Goal: Transaction & Acquisition: Purchase product/service

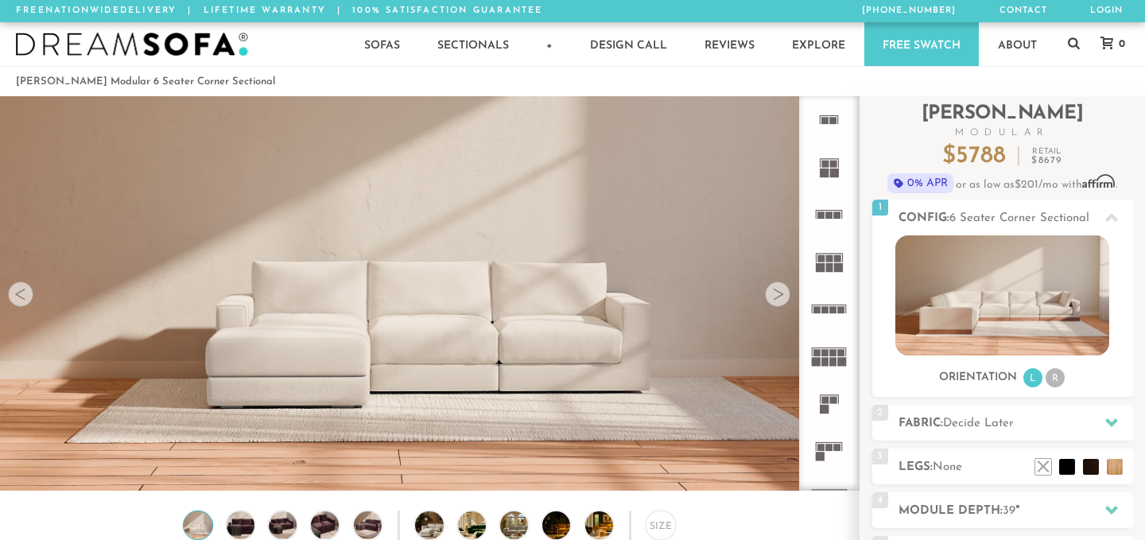
click at [787, 295] on div at bounding box center [777, 294] width 25 height 25
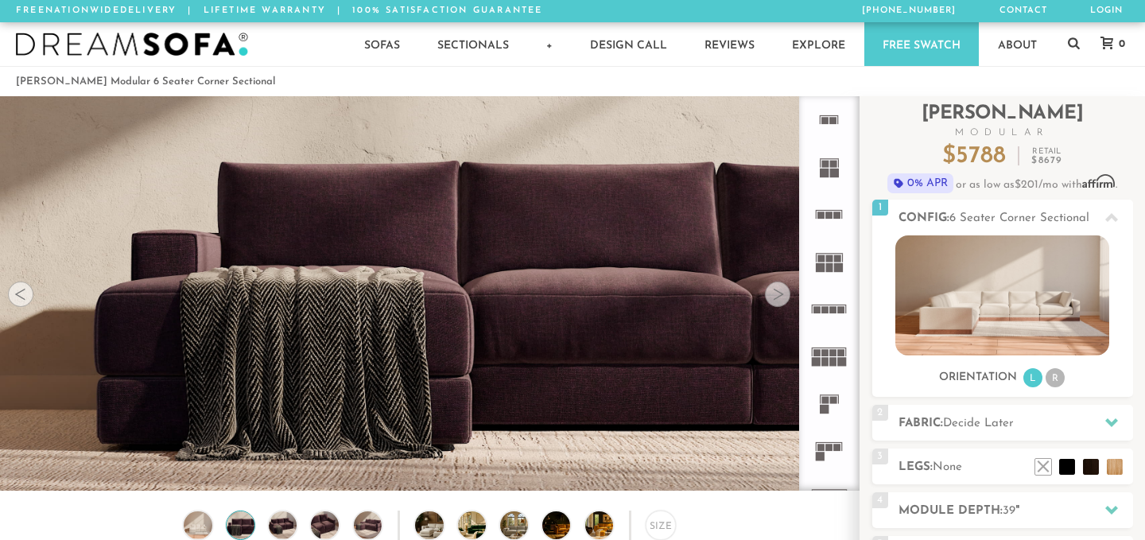
click at [787, 294] on div at bounding box center [777, 294] width 25 height 25
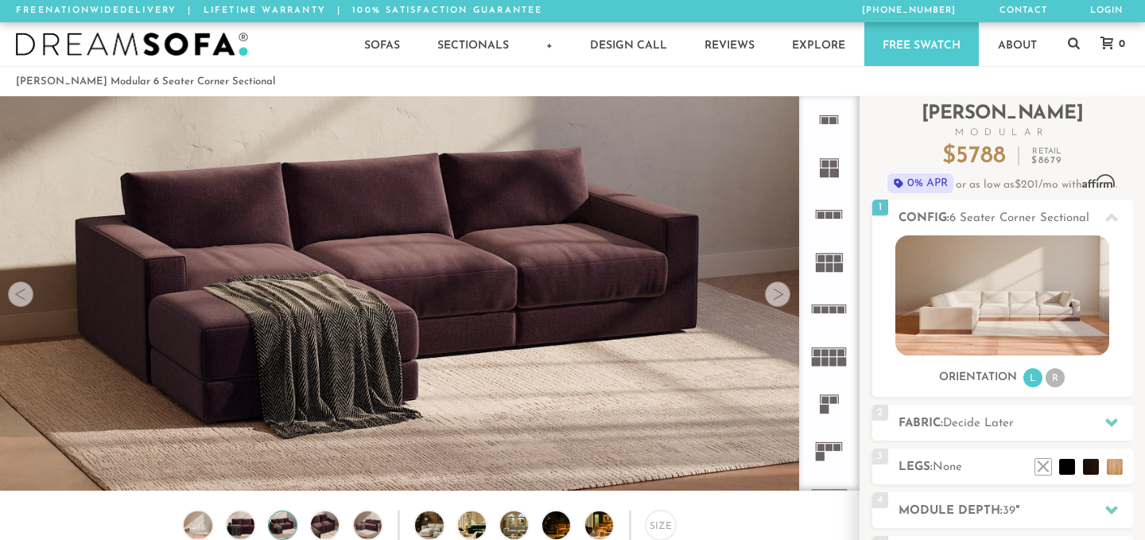
click at [787, 294] on div at bounding box center [777, 294] width 25 height 25
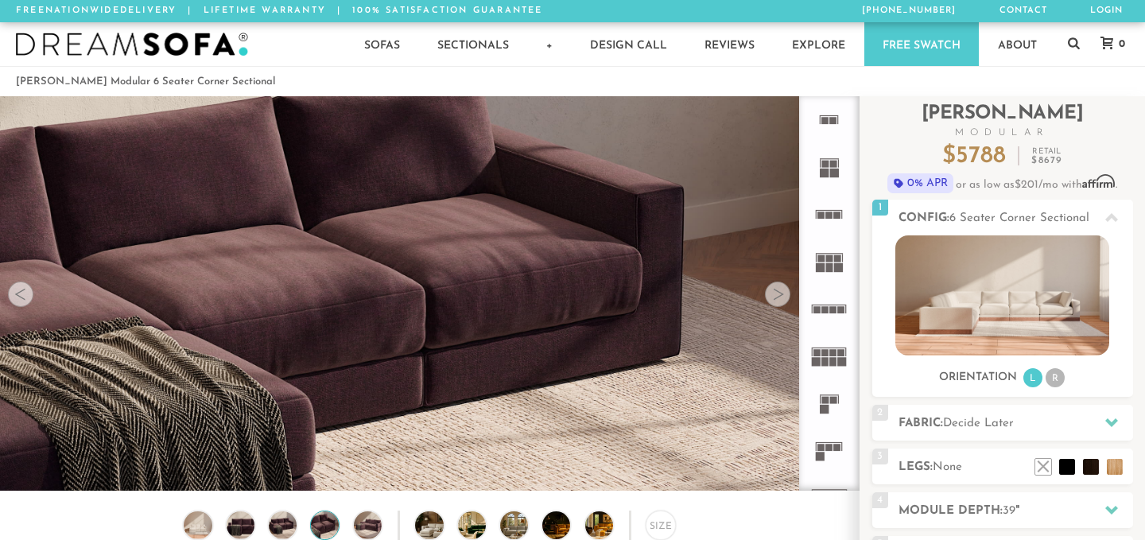
click at [787, 294] on div at bounding box center [777, 294] width 25 height 25
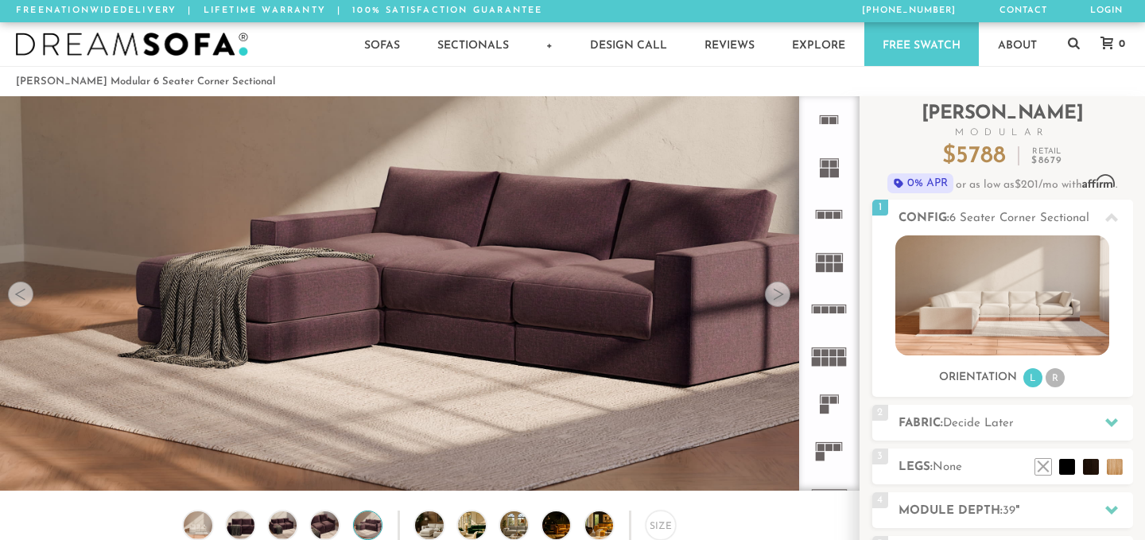
click at [787, 294] on div at bounding box center [777, 294] width 25 height 25
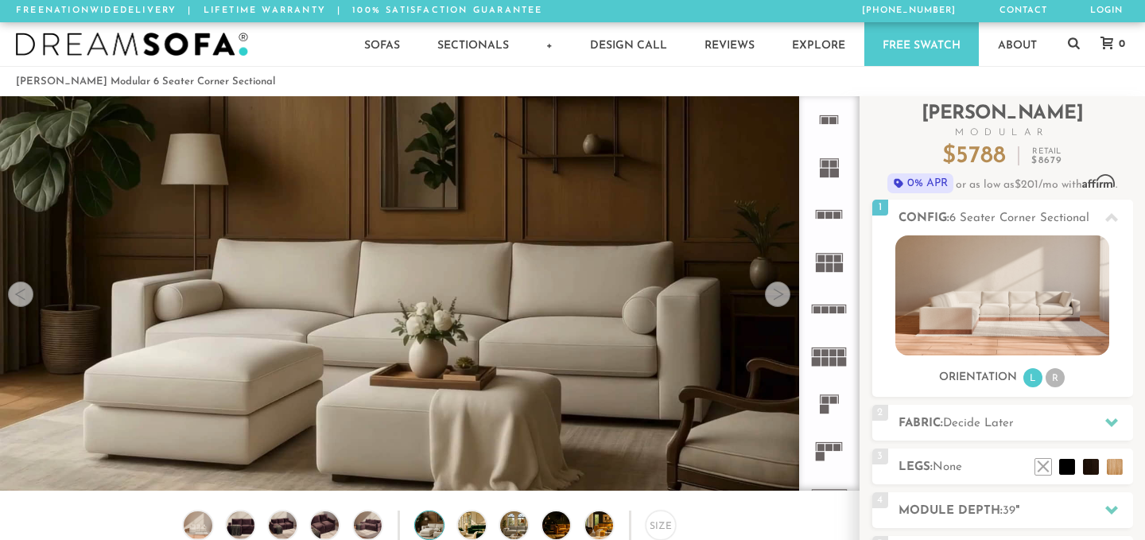
click at [787, 294] on div at bounding box center [777, 294] width 25 height 25
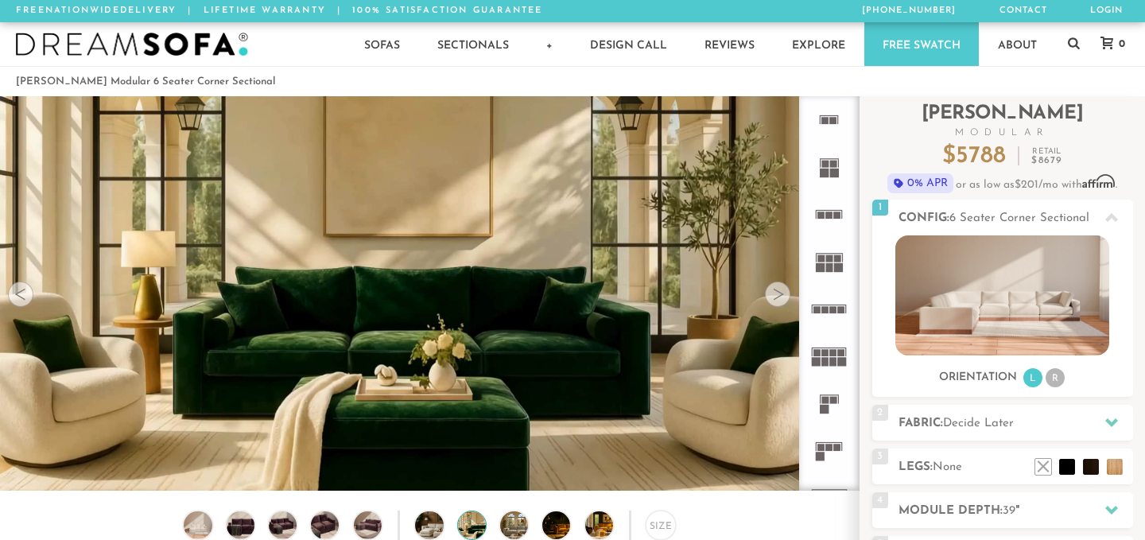
click at [787, 294] on div at bounding box center [777, 294] width 25 height 25
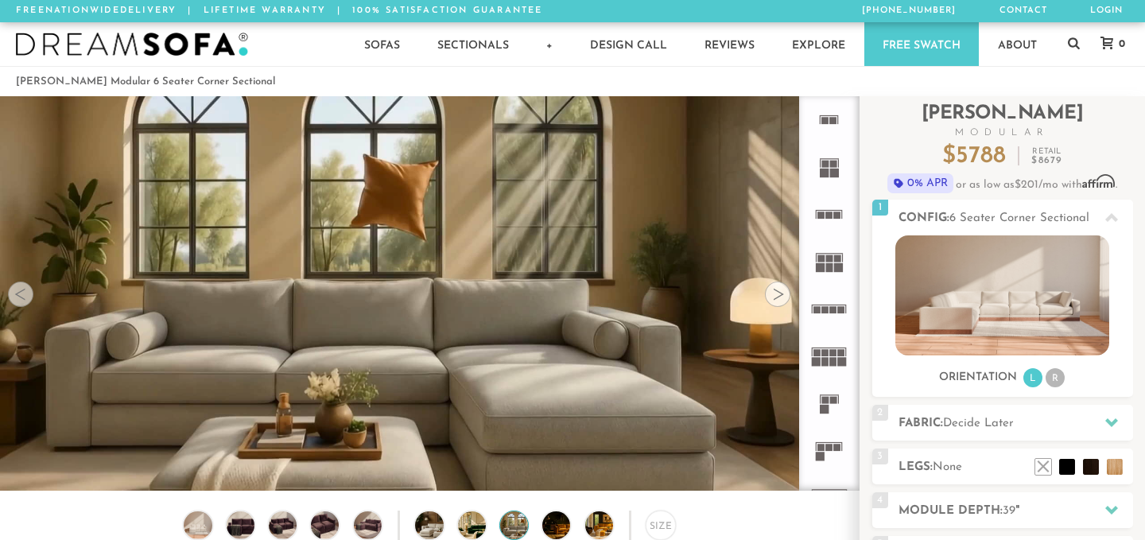
click at [787, 294] on div at bounding box center [777, 294] width 25 height 25
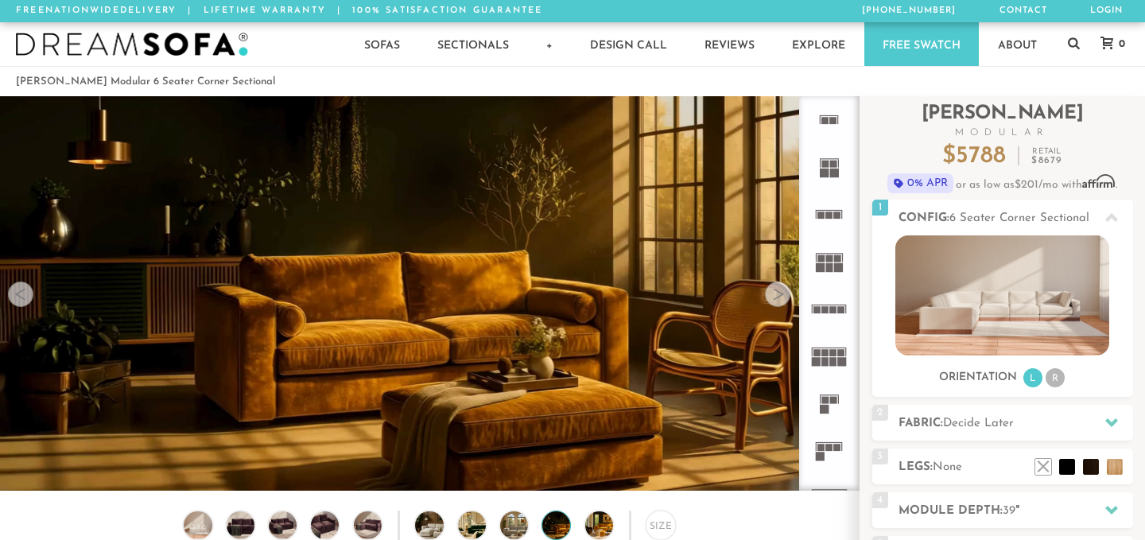
click at [787, 294] on div at bounding box center [777, 294] width 25 height 25
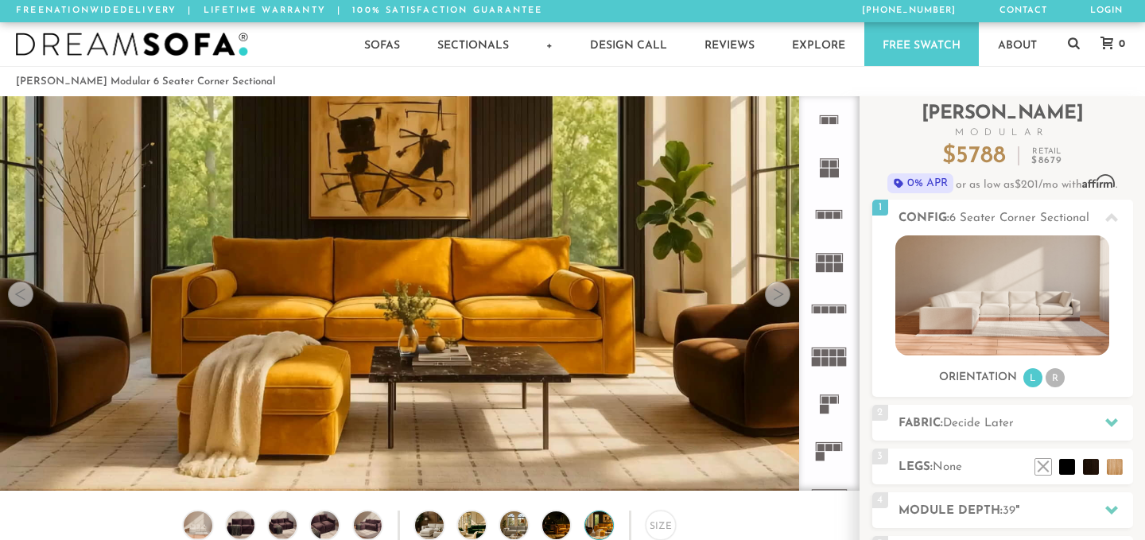
click at [787, 294] on div at bounding box center [777, 294] width 25 height 25
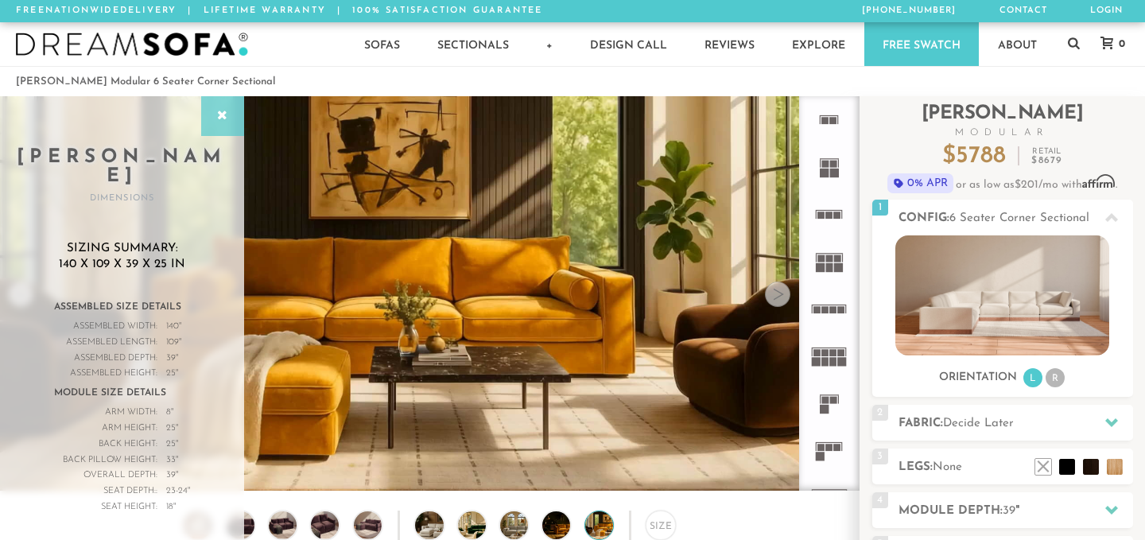
click at [230, 120] on icon at bounding box center [222, 116] width 17 height 13
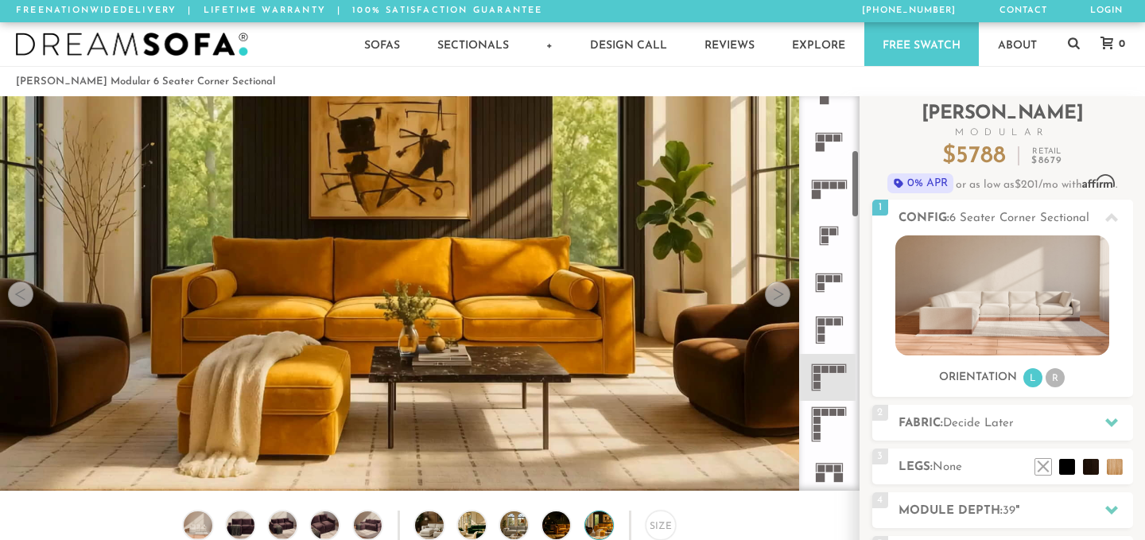
scroll to position [315, 0]
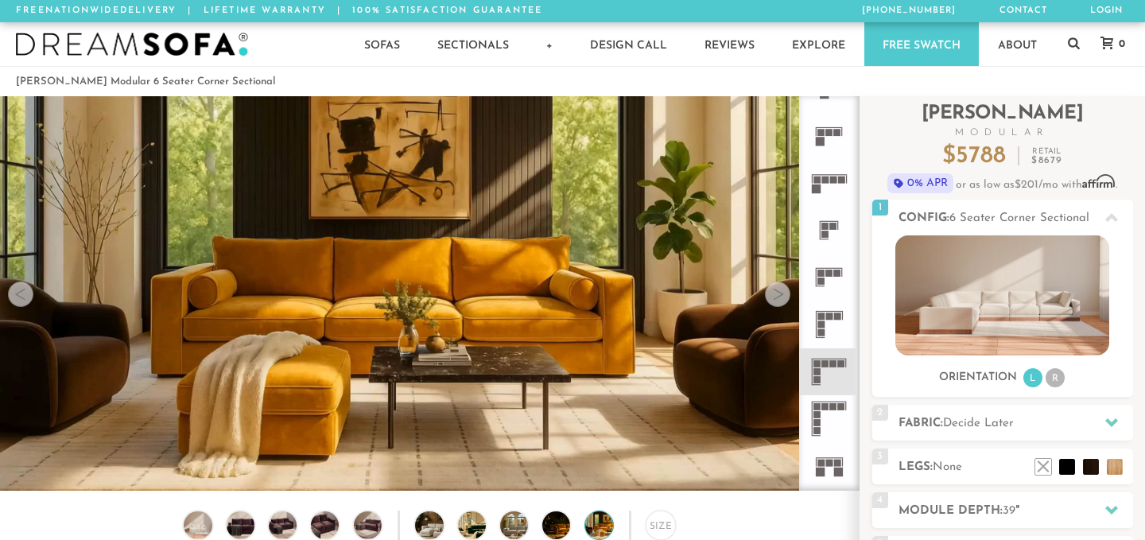
click at [838, 365] on rect at bounding box center [841, 363] width 7 height 7
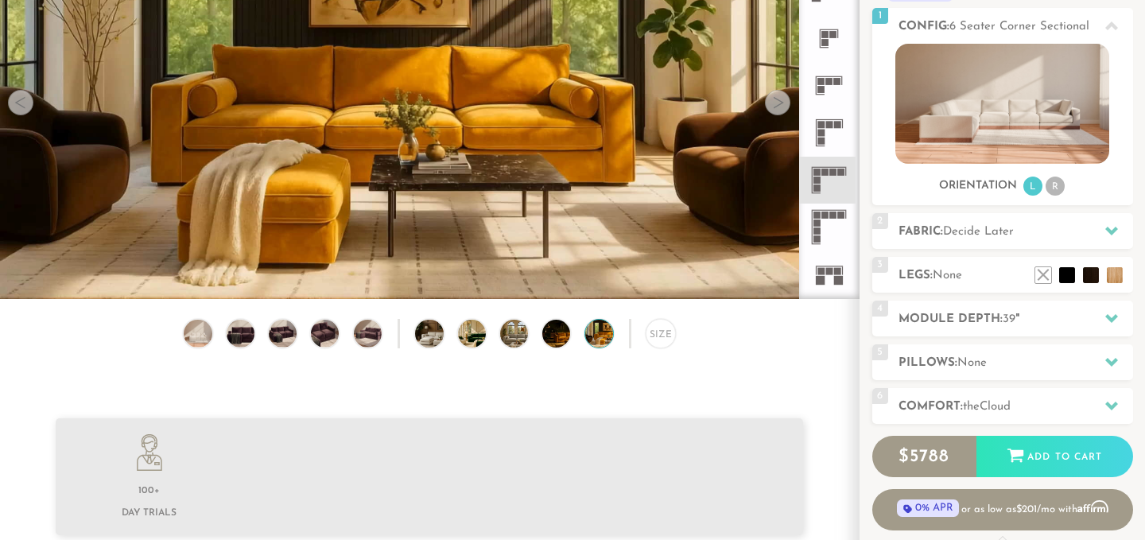
scroll to position [192, 0]
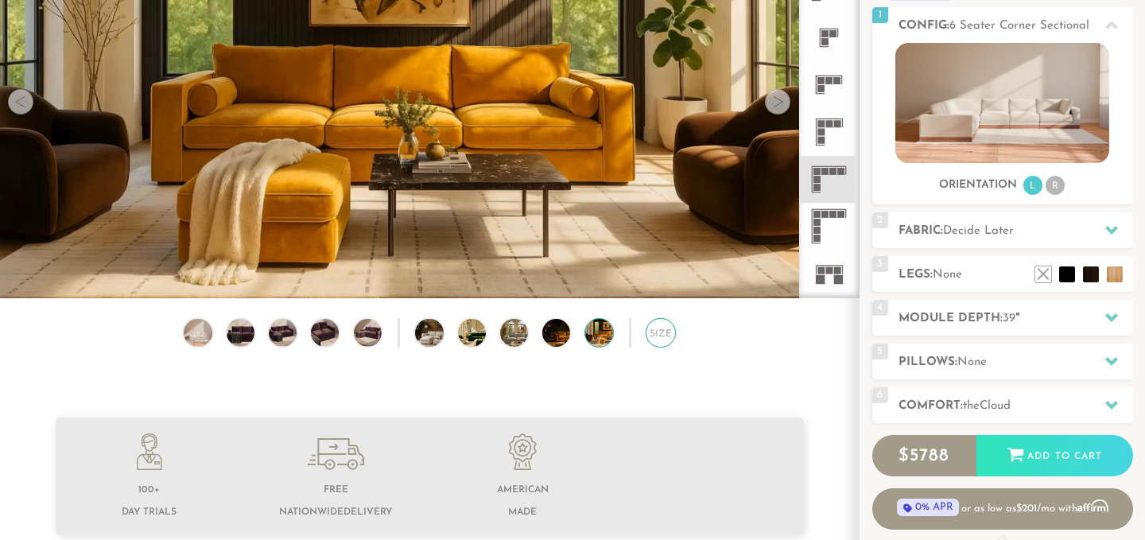
click at [667, 337] on div "Size" at bounding box center [660, 332] width 29 height 29
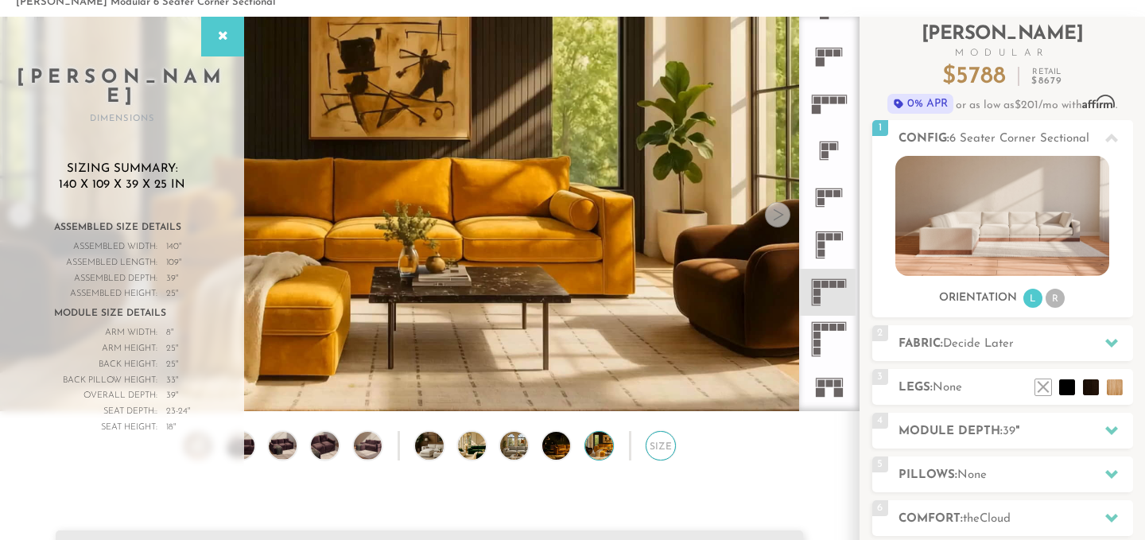
scroll to position [79, 0]
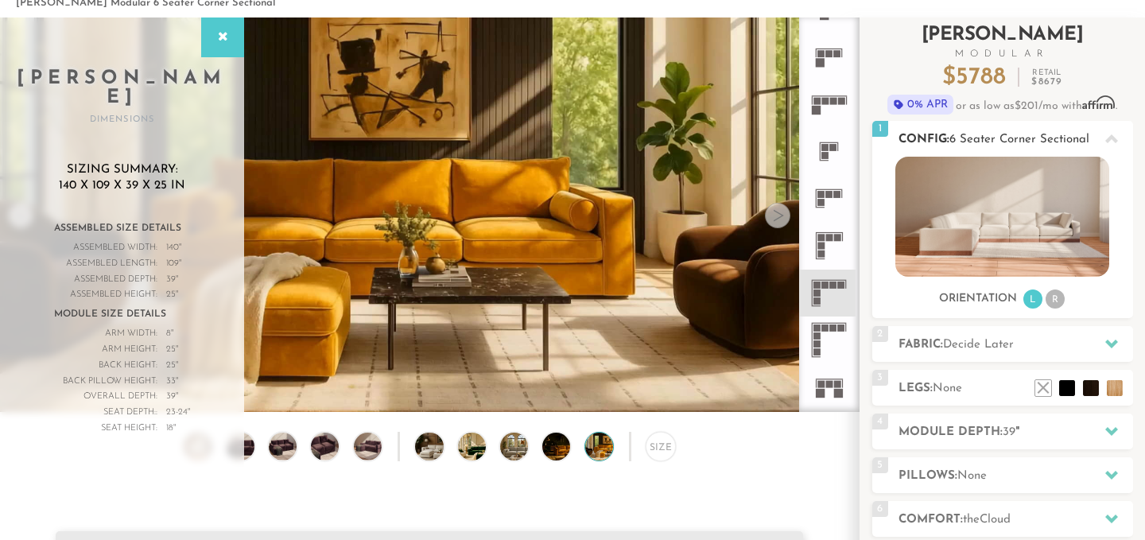
click at [1057, 292] on li "R" at bounding box center [1055, 299] width 19 height 19
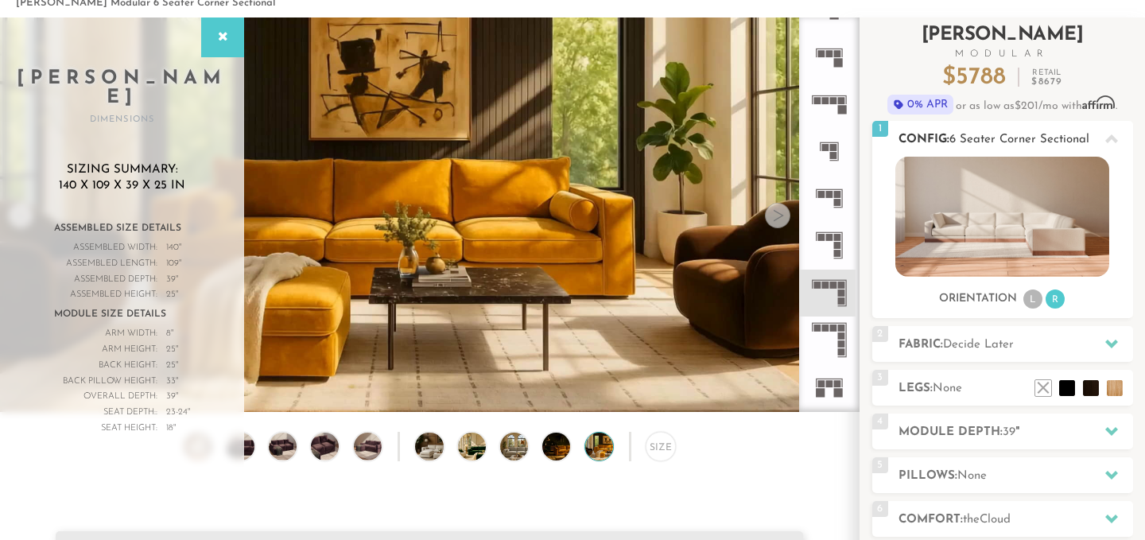
click at [1029, 292] on li "L" at bounding box center [1033, 299] width 19 height 19
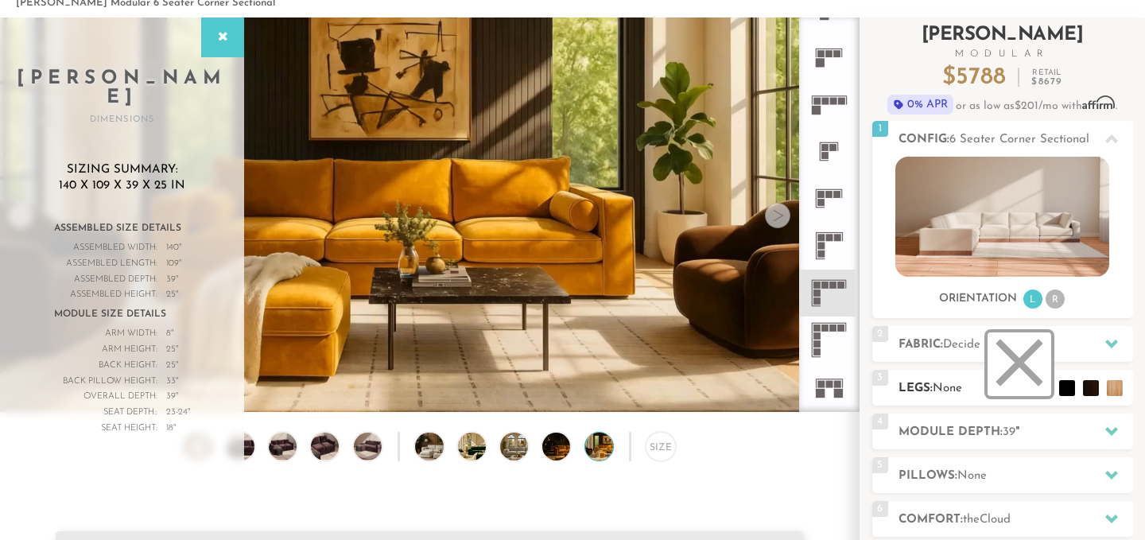
click at [1036, 389] on li at bounding box center [1020, 364] width 64 height 64
click at [202, 451] on img at bounding box center [197, 447] width 33 height 28
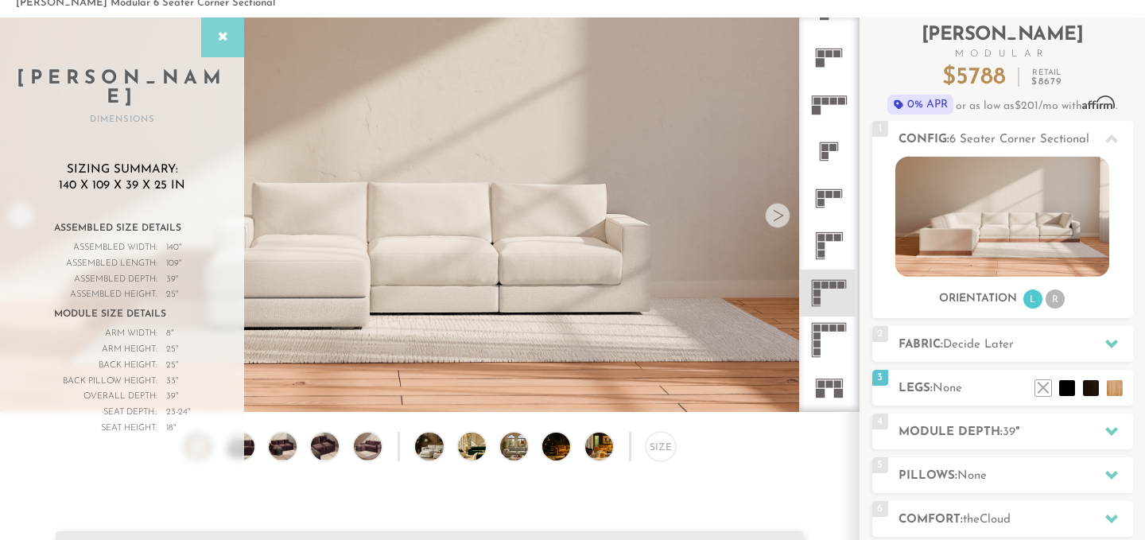
click at [220, 42] on icon at bounding box center [222, 37] width 17 height 13
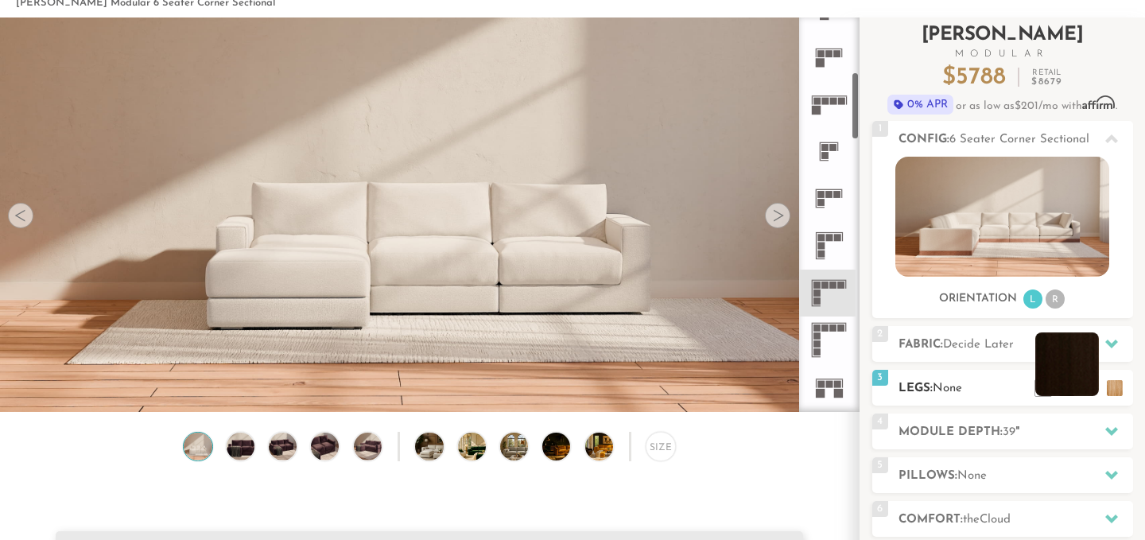
click at [1070, 390] on li at bounding box center [1068, 364] width 64 height 64
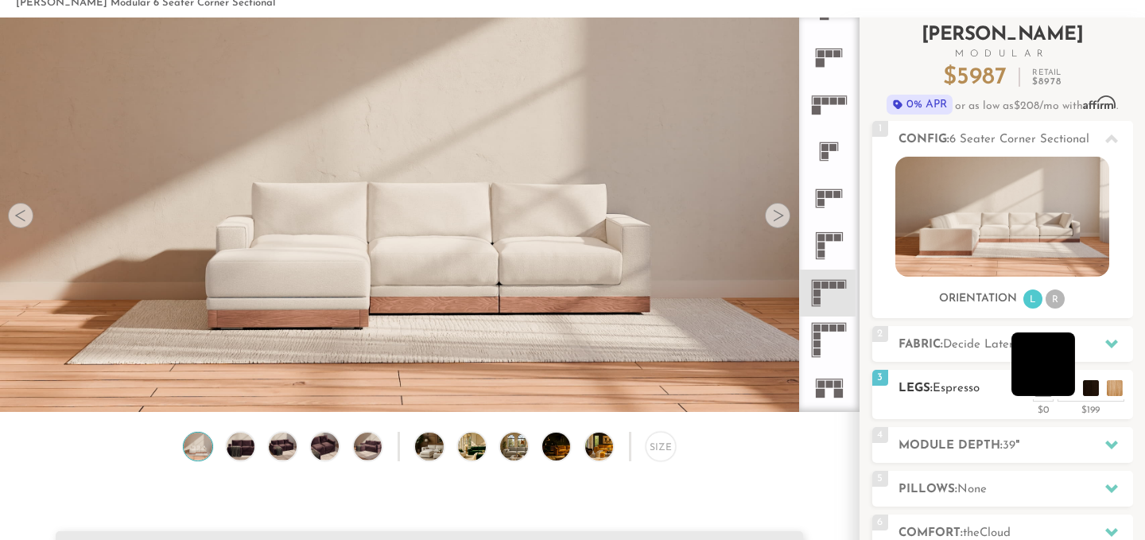
click at [1059, 390] on li at bounding box center [1044, 364] width 64 height 64
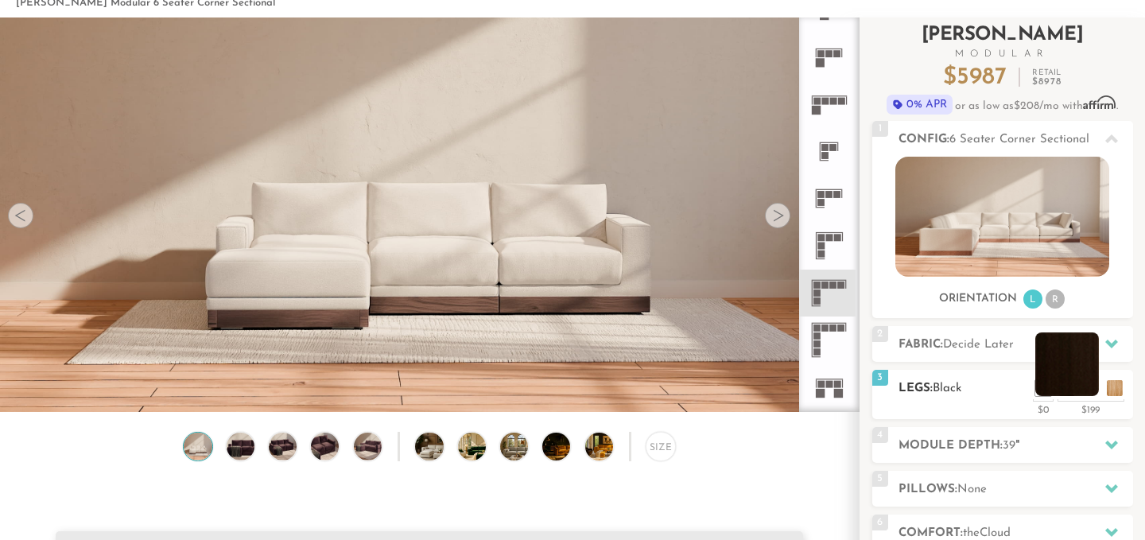
click at [1090, 386] on li at bounding box center [1068, 364] width 64 height 64
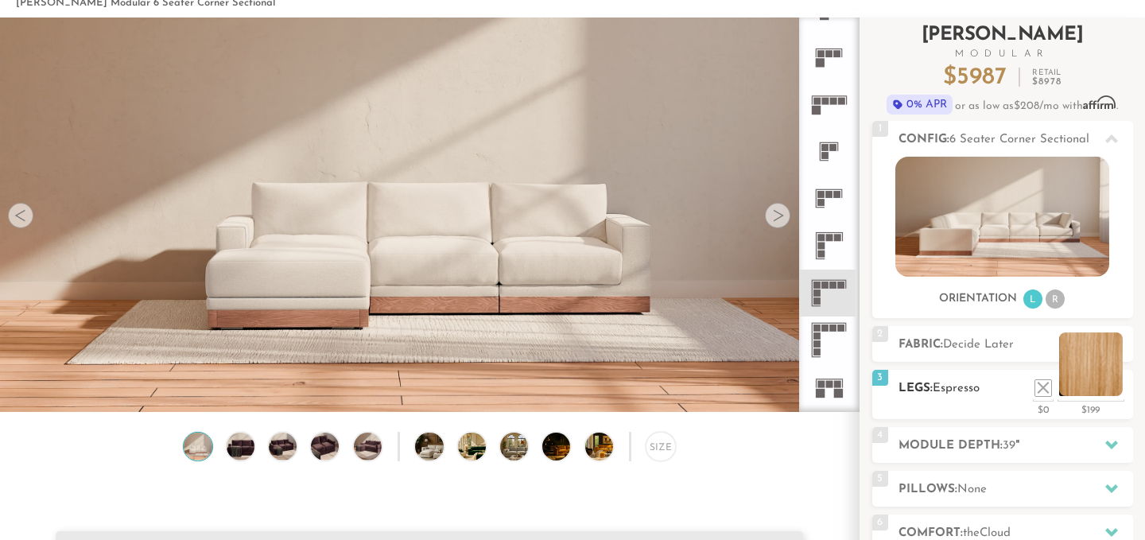
click at [1120, 386] on li at bounding box center [1091, 364] width 64 height 64
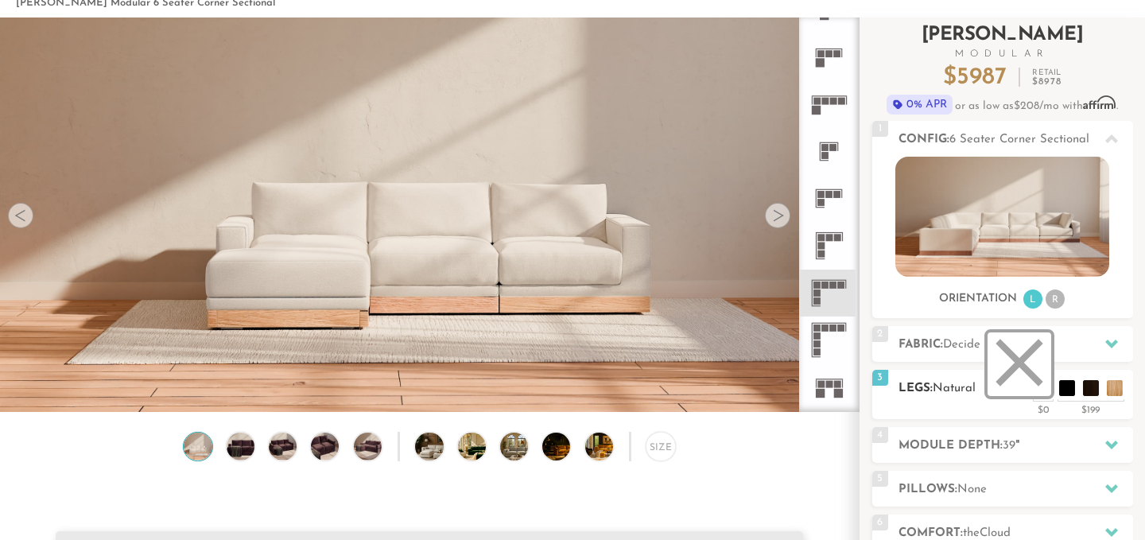
click at [1046, 391] on li at bounding box center [1020, 364] width 64 height 64
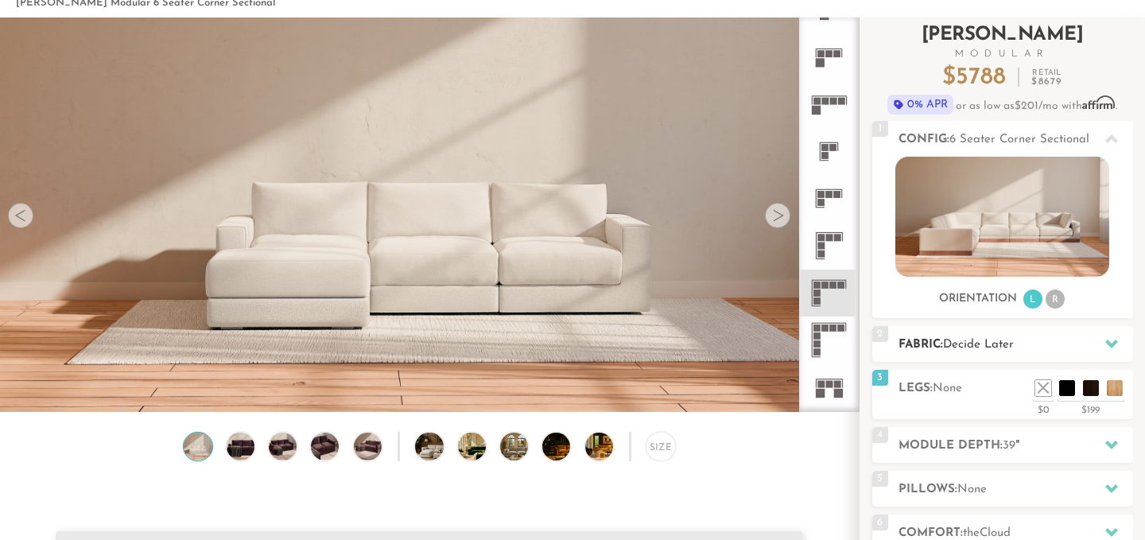
click at [938, 335] on div "2 Fabric: Decide Later" at bounding box center [1003, 344] width 261 height 36
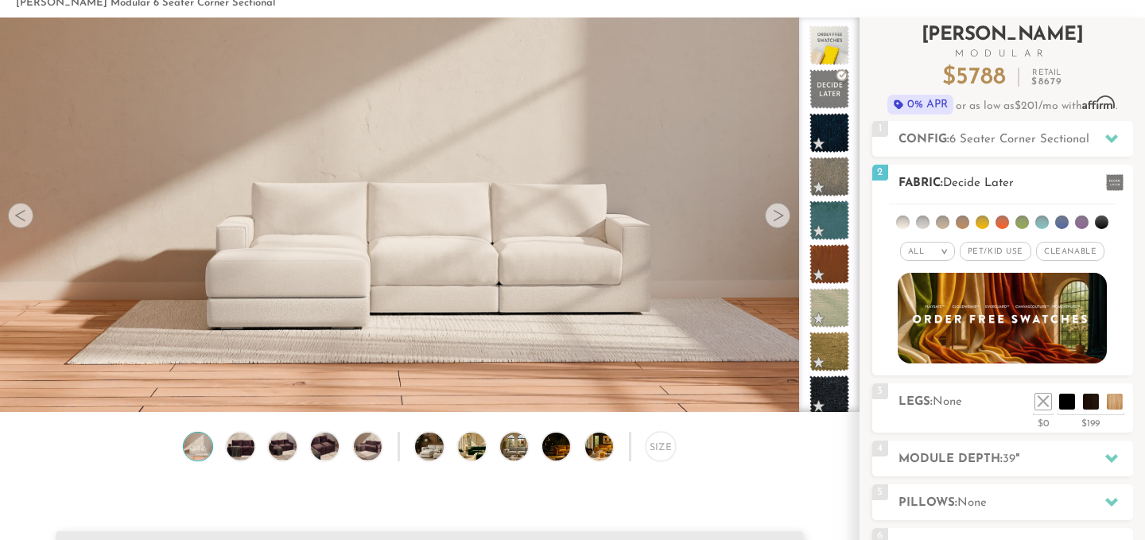
click at [1116, 186] on span at bounding box center [1114, 182] width 17 height 17
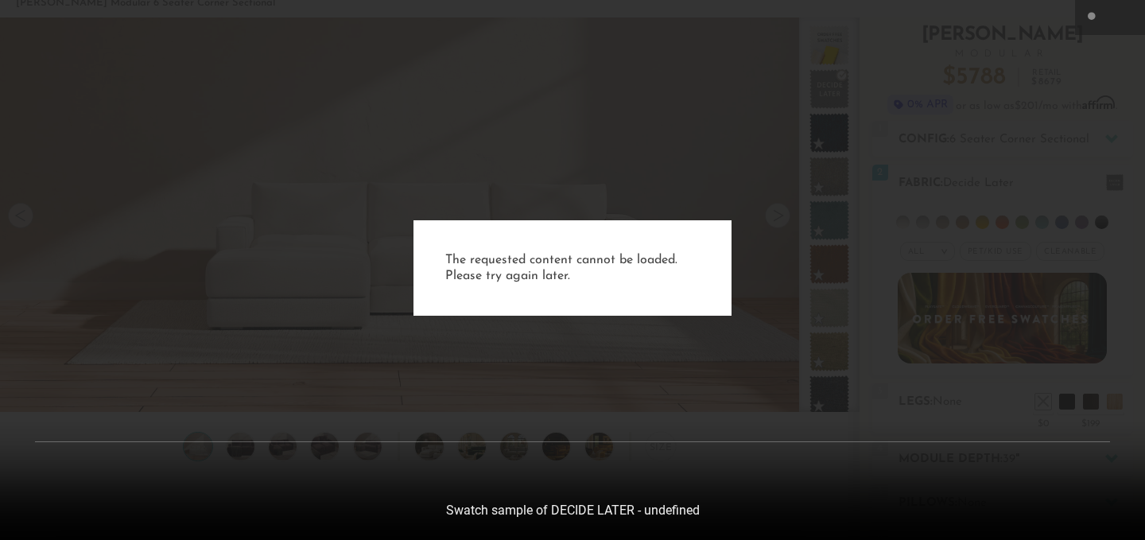
click at [1002, 350] on div "The requested content cannot be loaded. Please try again later." at bounding box center [572, 270] width 1145 height 540
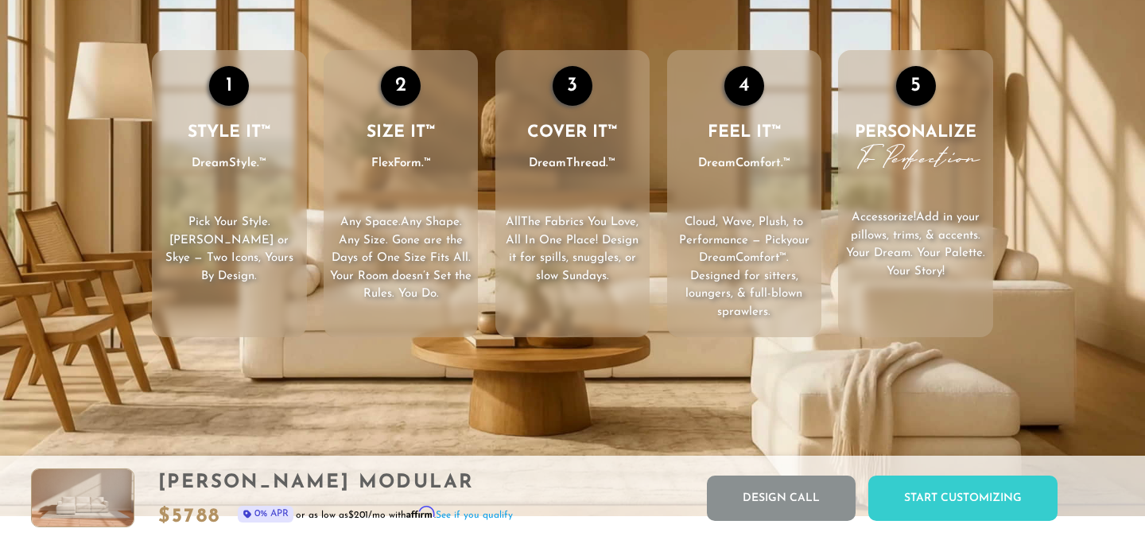
scroll to position [2316, 0]
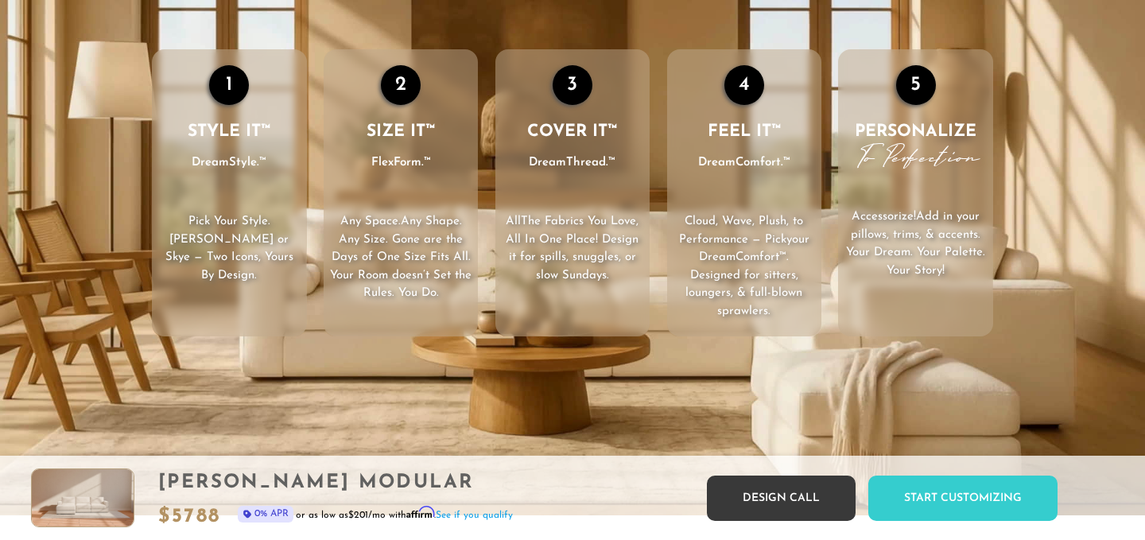
click at [788, 482] on link "Design Call" at bounding box center [781, 498] width 149 height 45
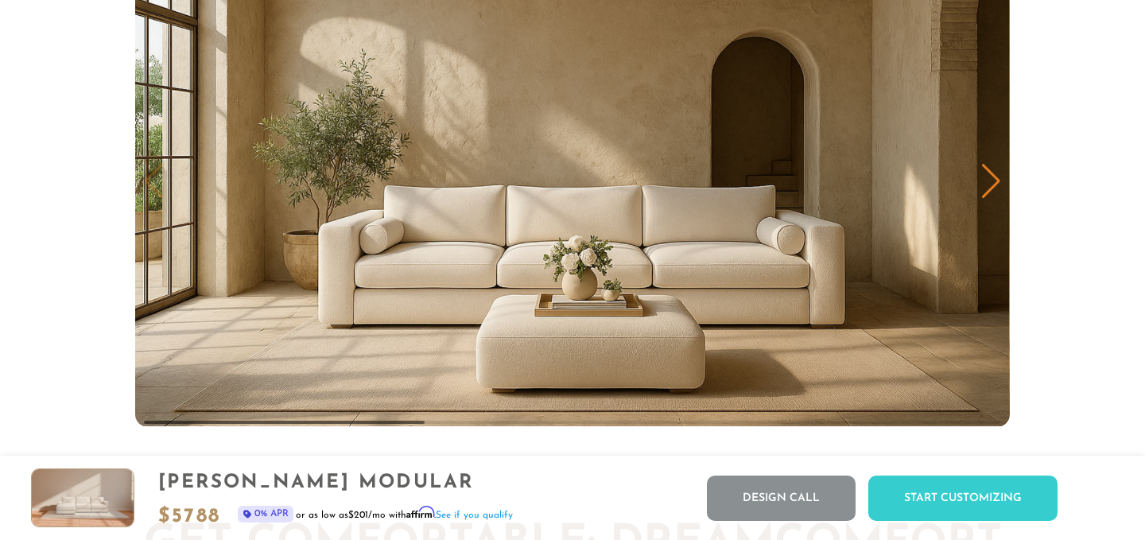
scroll to position [7793, 0]
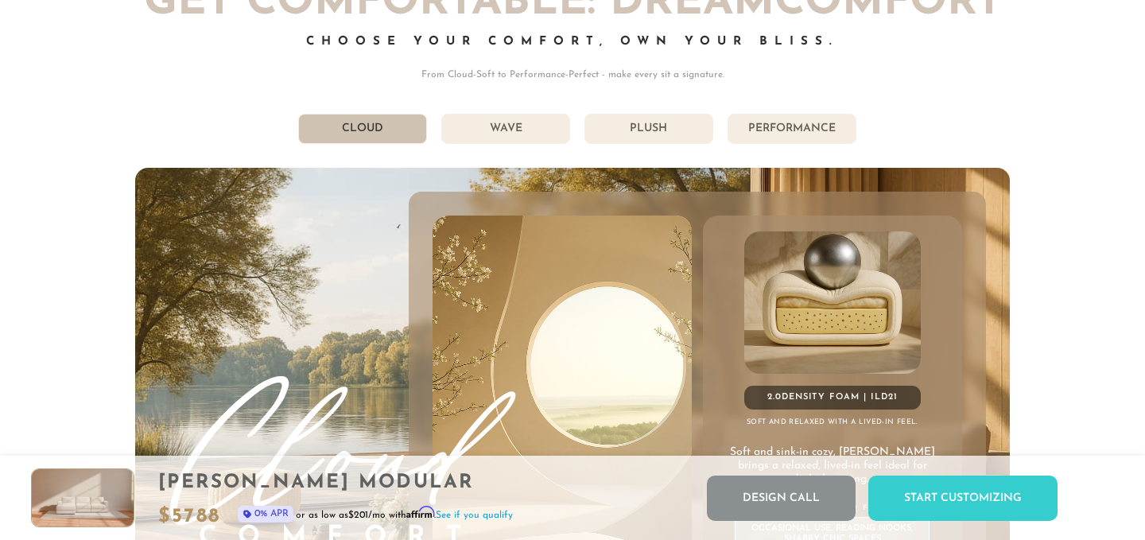
click at [546, 128] on li "Wave" at bounding box center [505, 129] width 129 height 30
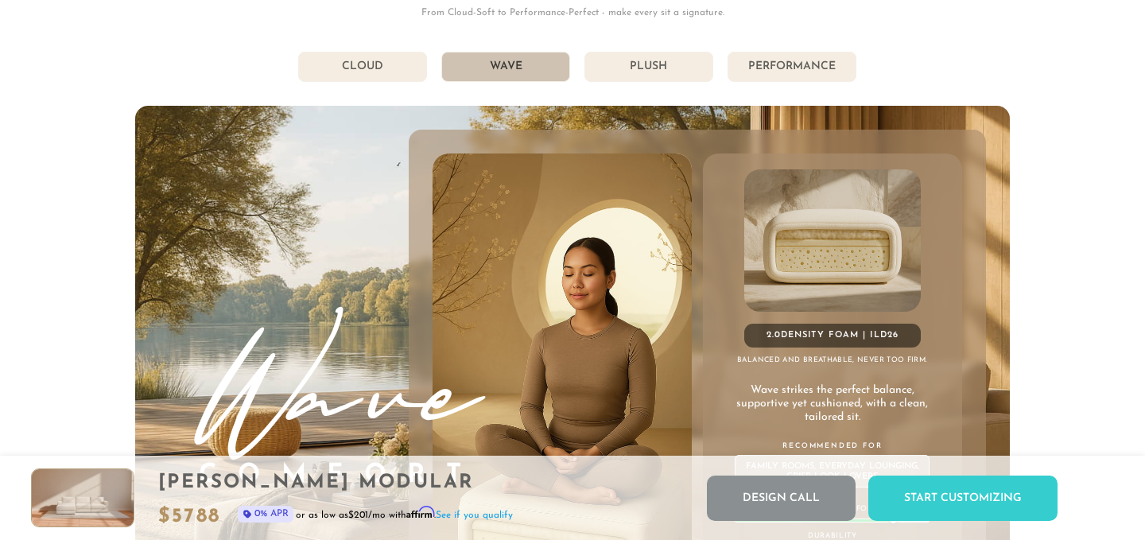
click at [641, 66] on li "Plush" at bounding box center [649, 67] width 129 height 30
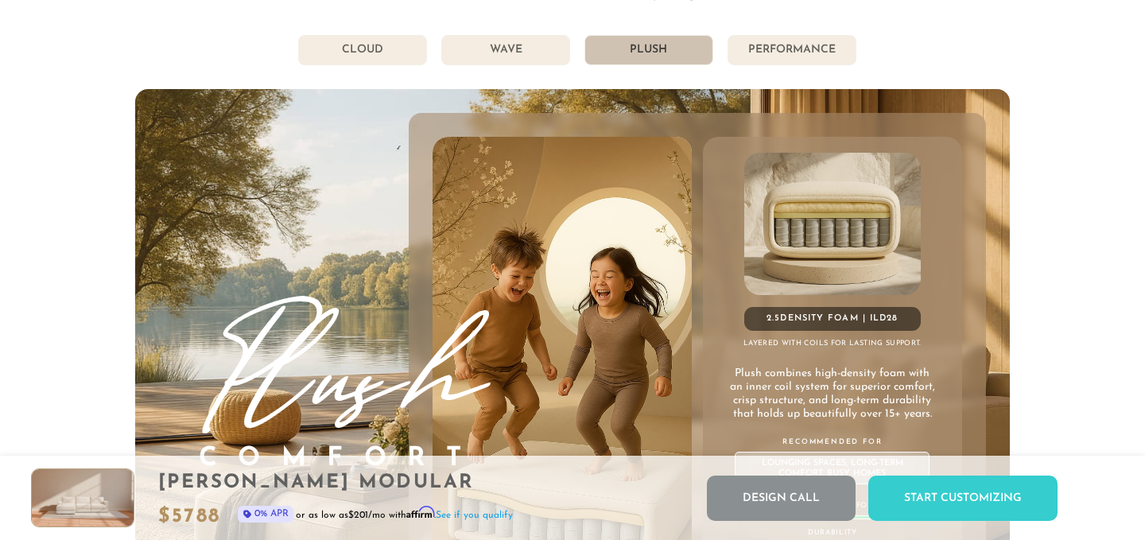
click at [766, 60] on li "Performance" at bounding box center [792, 50] width 129 height 30
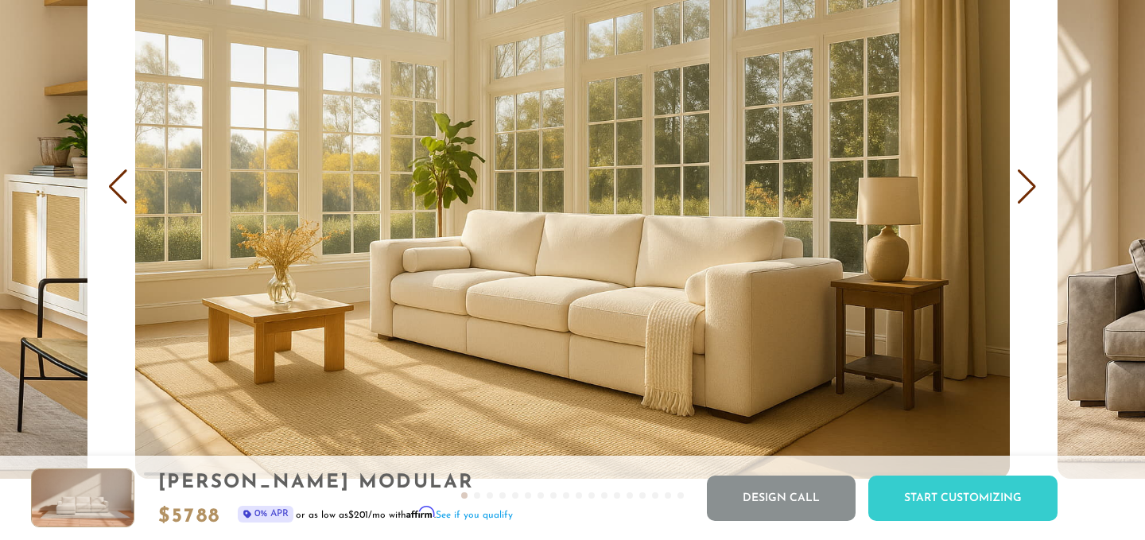
scroll to position [9365, 0]
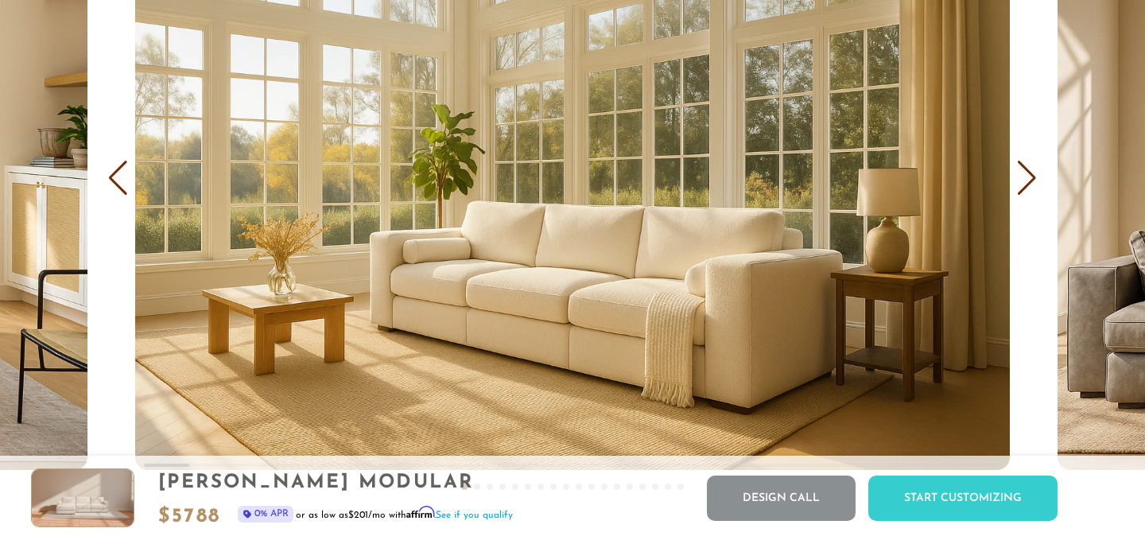
click at [1027, 177] on div "Next slide" at bounding box center [1026, 178] width 21 height 35
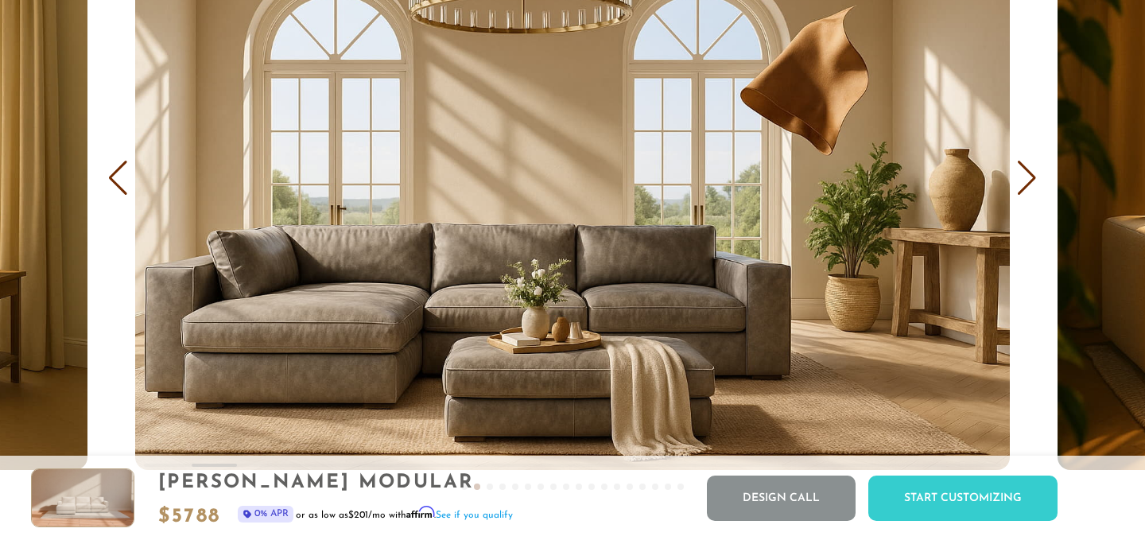
click at [1023, 185] on div "Next slide" at bounding box center [1026, 178] width 21 height 35
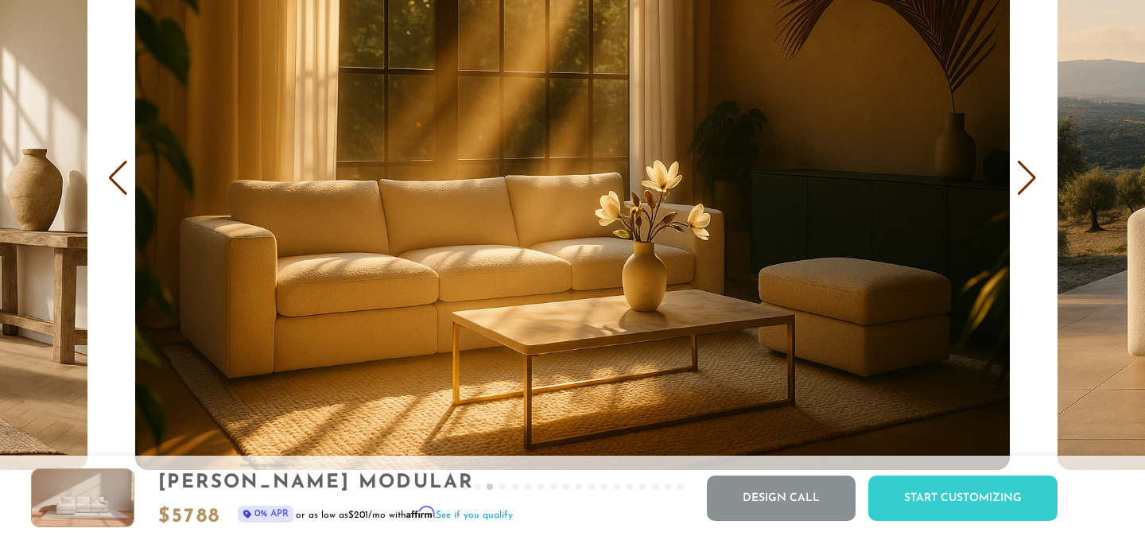
click at [1023, 185] on div "Next slide" at bounding box center [1026, 178] width 21 height 35
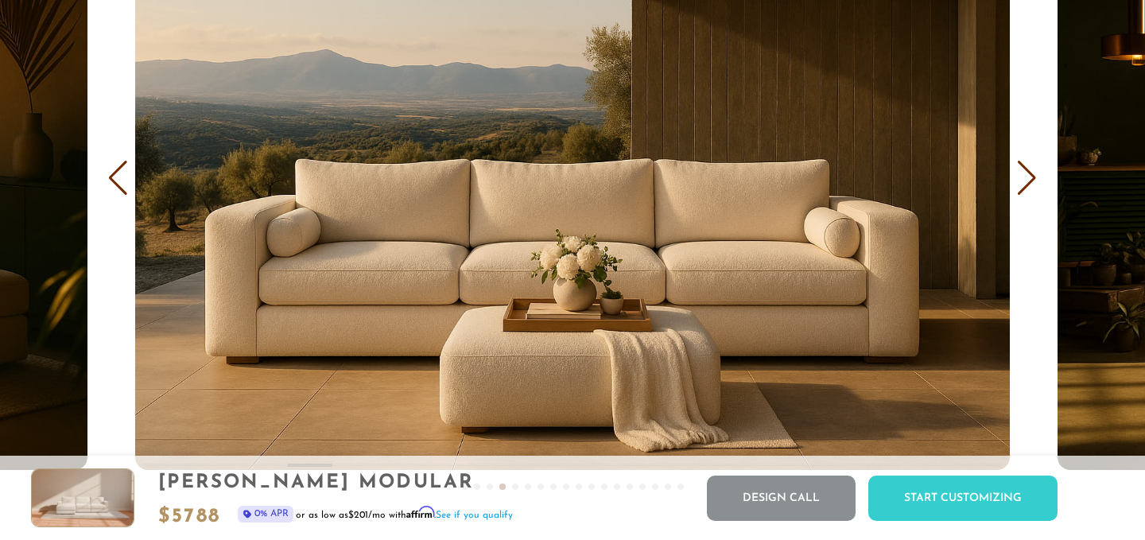
click at [1023, 185] on div "Next slide" at bounding box center [1026, 178] width 21 height 35
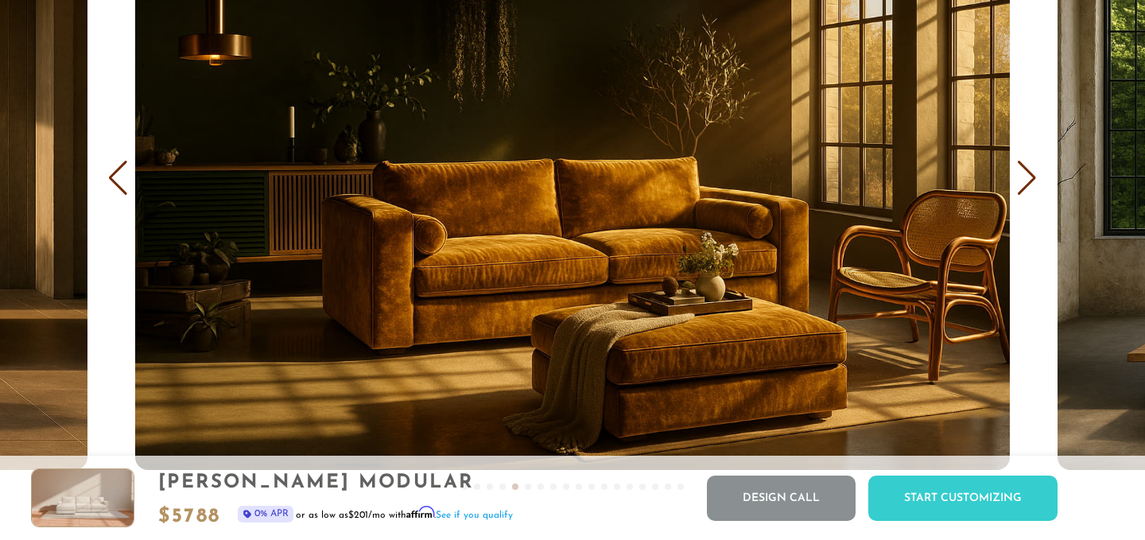
click at [1023, 185] on div "Next slide" at bounding box center [1026, 178] width 21 height 35
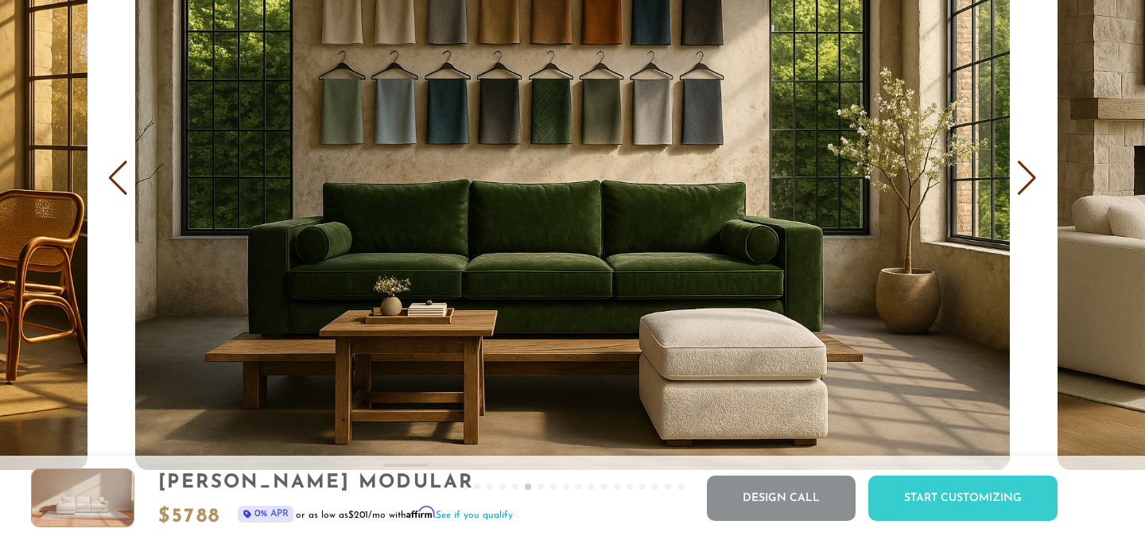
click at [1023, 185] on div "Next slide" at bounding box center [1026, 178] width 21 height 35
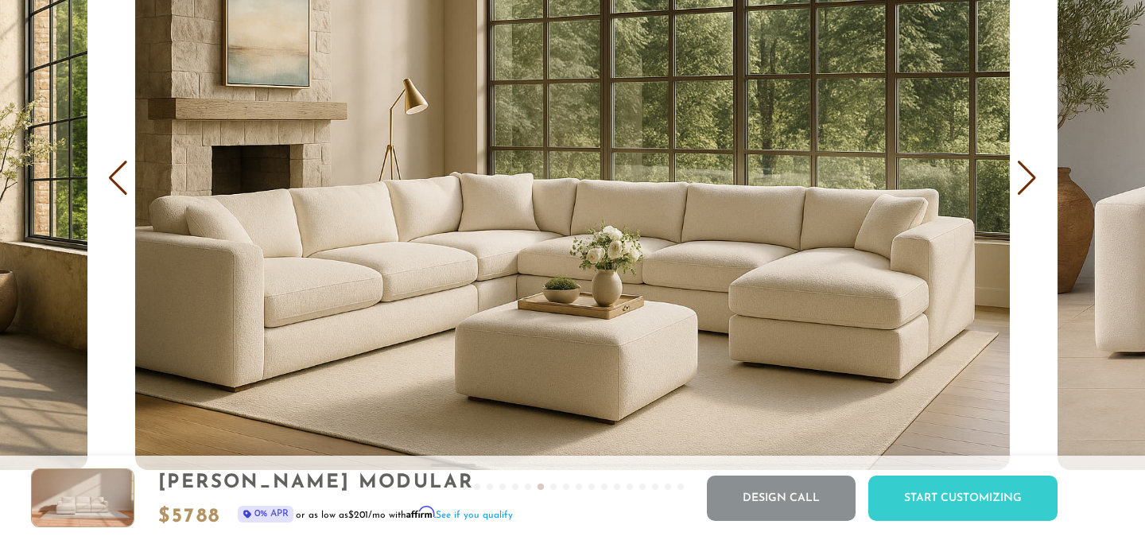
click at [1023, 185] on div "Next slide" at bounding box center [1026, 178] width 21 height 35
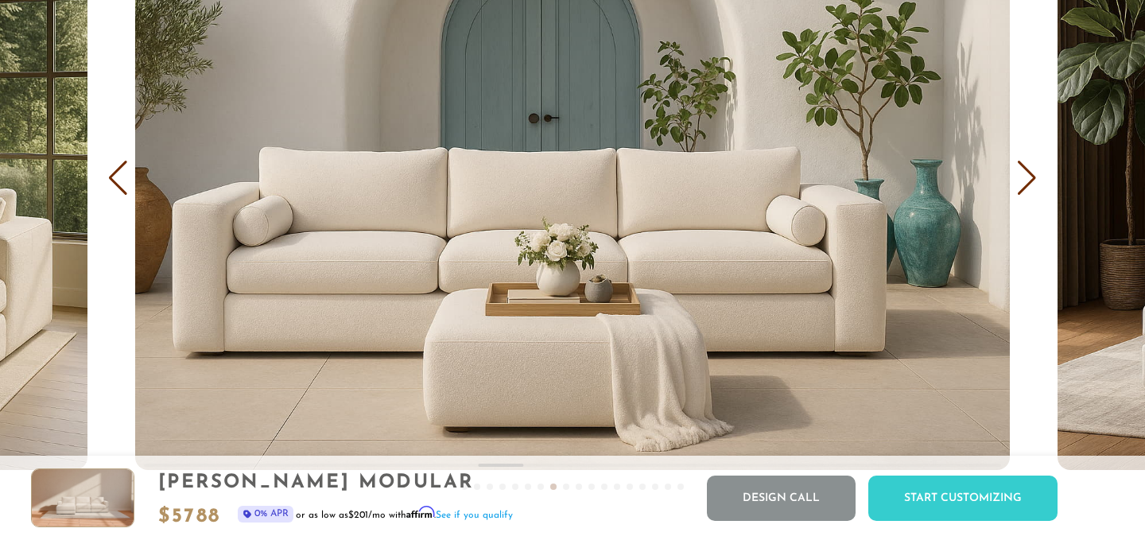
click at [1023, 185] on div "Next slide" at bounding box center [1026, 178] width 21 height 35
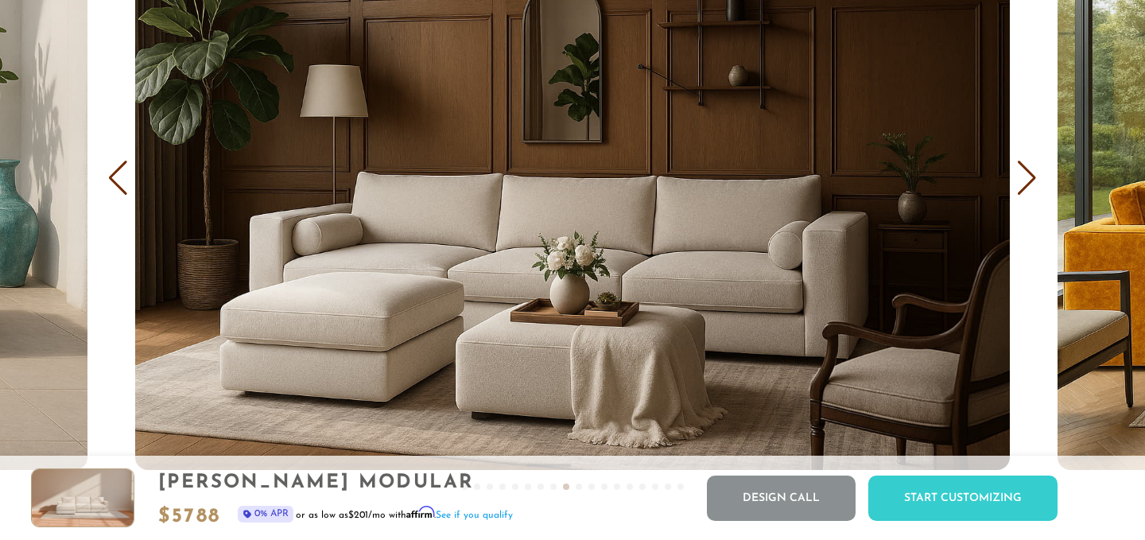
click at [1023, 185] on div "Next slide" at bounding box center [1026, 178] width 21 height 35
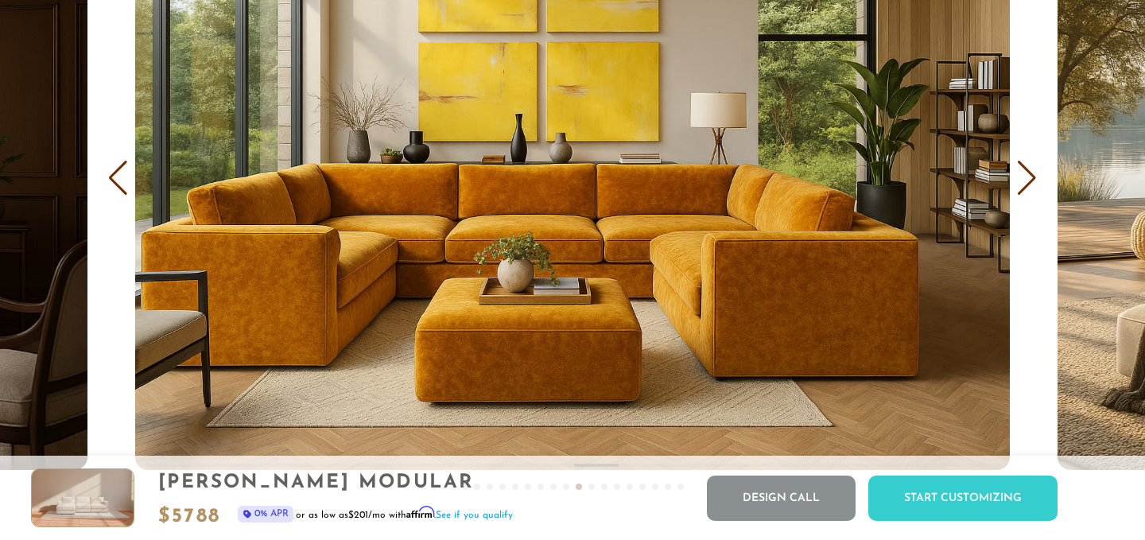
click at [1023, 185] on div "Next slide" at bounding box center [1026, 178] width 21 height 35
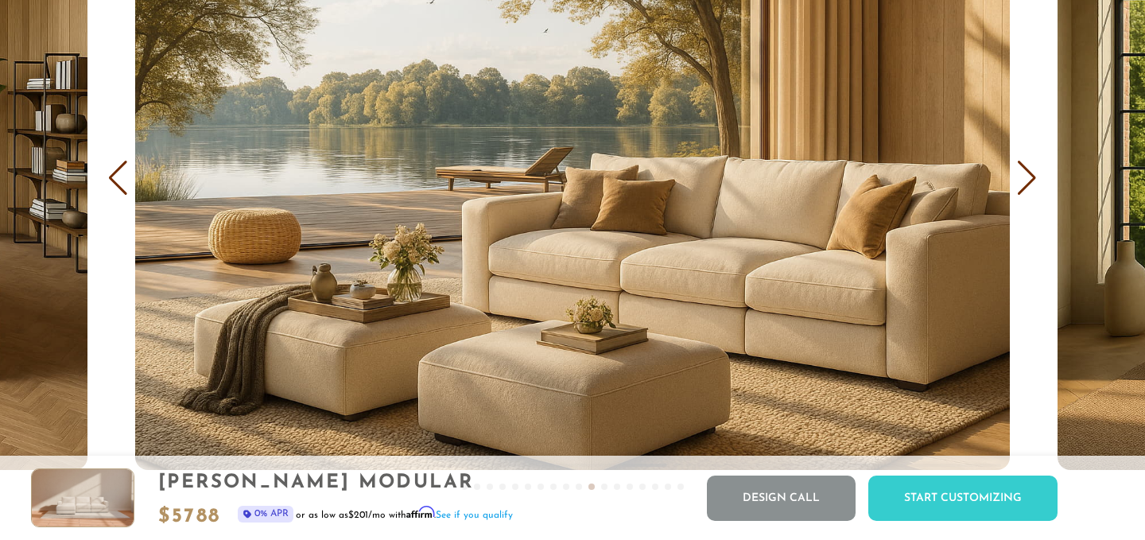
click at [1023, 185] on div "Next slide" at bounding box center [1026, 178] width 21 height 35
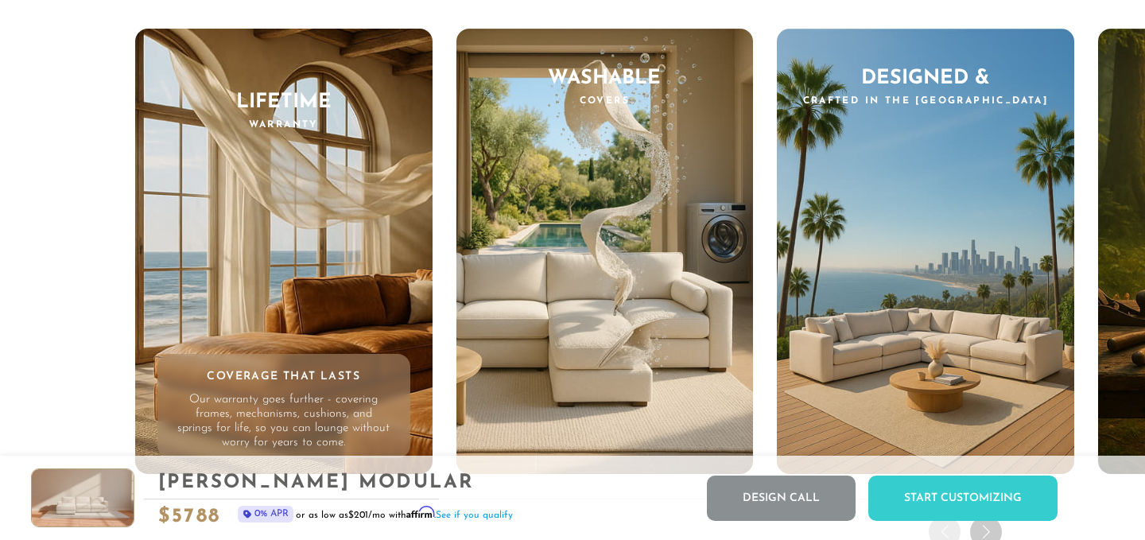
scroll to position [14858, 0]
